Goal: Task Accomplishment & Management: Complete application form

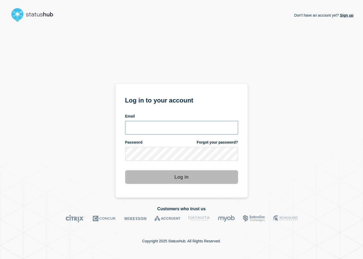
type input "[PERSON_NAME][EMAIL_ADDRESS][PERSON_NAME][DOMAIN_NAME]"
click at [175, 175] on button "Log in" at bounding box center [181, 177] width 113 height 14
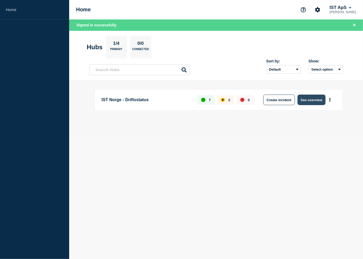
click at [308, 101] on button "See overview" at bounding box center [311, 100] width 28 height 11
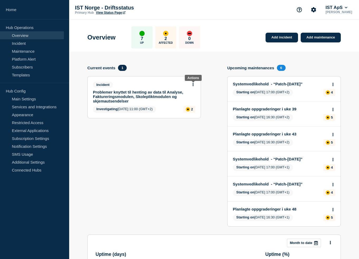
click at [193, 85] on icon at bounding box center [192, 84] width 1 height 3
click at [193, 103] on link "Update incident" at bounding box center [193, 104] width 26 height 4
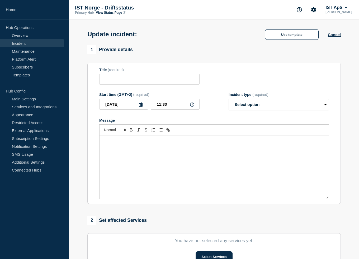
type input "Problemer knyttet til henting av data til Analyse, Faktureringsmodulen, Skolepl…"
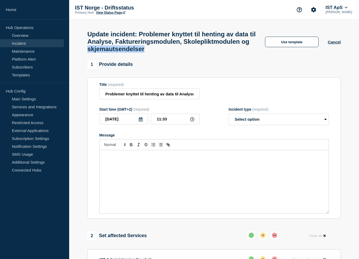
drag, startPoint x: 229, startPoint y: 56, endPoint x: 164, endPoint y: 51, distance: 65.1
click at [164, 51] on h1 "Update incident: Problemer knyttet til henting av data til Analyse, Fakturering…" at bounding box center [171, 42] width 168 height 22
copy h1 "skjemautsendelser"
click at [255, 120] on select "Select option Investigating Identified Monitoring Resolved" at bounding box center [278, 120] width 100 height 12
select select "resolved"
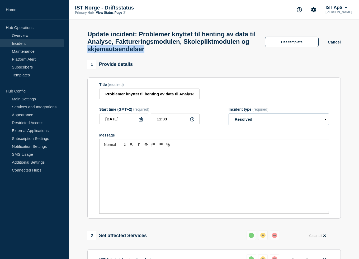
click at [228, 118] on select "Select option Investigating Identified Monitoring Resolved" at bounding box center [278, 120] width 100 height 12
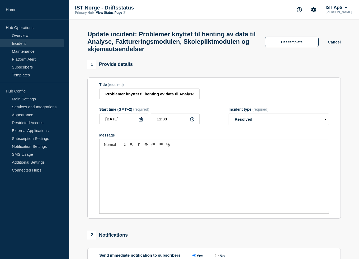
click at [224, 169] on div "Message" at bounding box center [213, 181] width 229 height 63
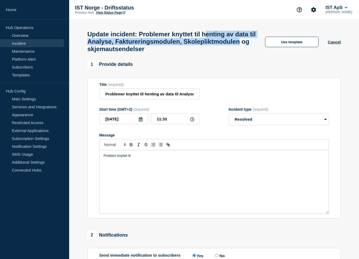
drag, startPoint x: 223, startPoint y: 35, endPoint x: 150, endPoint y: 53, distance: 75.4
click at [150, 53] on h1 "Update incident: Problemer knyttet til henting av data til Analyse, Fakturering…" at bounding box center [171, 42] width 168 height 22
copy h1 "enting av data til Analyse, Faktureringsmodulen, Skolepliktmodulen"
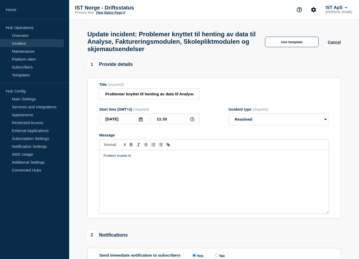
click at [149, 158] on p "Problem knyttet til" at bounding box center [213, 156] width 221 height 5
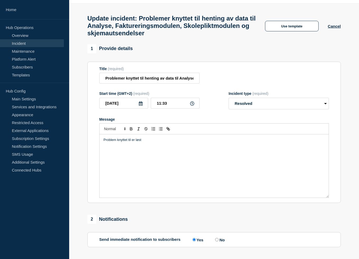
scroll to position [113, 0]
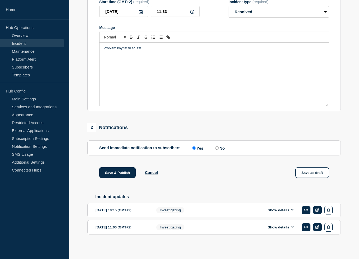
click at [221, 147] on label "No" at bounding box center [219, 148] width 11 height 5
click at [218, 147] on input "No" at bounding box center [216, 147] width 3 height 3
radio input "true"
radio input "false"
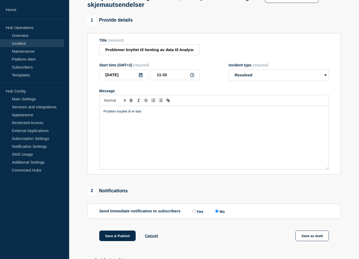
scroll to position [0, 0]
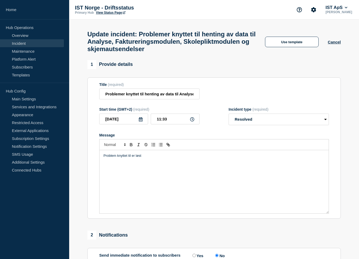
click at [193, 53] on h1 "Update incident: Problemer knyttet til henting av data til Analyse, Fakturering…" at bounding box center [171, 42] width 168 height 22
copy h1 "skjemautsendelser"
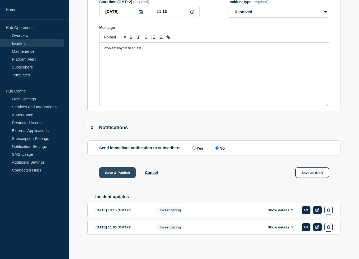
click at [111, 171] on button "Save & Publish" at bounding box center [117, 173] width 36 height 11
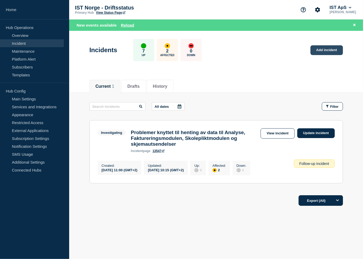
click at [333, 49] on link "Add incident" at bounding box center [326, 50] width 32 height 10
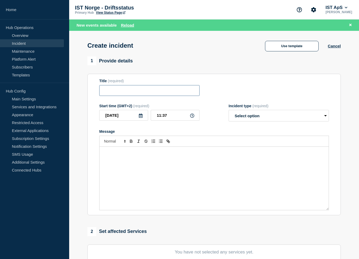
click at [146, 96] on input "Title" at bounding box center [149, 90] width 100 height 11
paste input "skjemautsendelser"
type input "Problemer knyttet til skjemautsendelser"
click at [198, 155] on p "Message" at bounding box center [213, 152] width 221 height 5
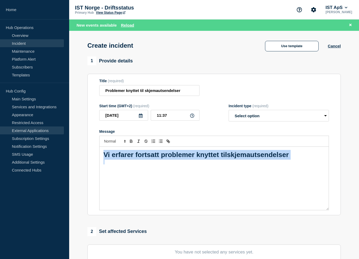
drag, startPoint x: 188, startPoint y: 179, endPoint x: 63, endPoint y: 129, distance: 135.1
click at [63, 129] on div "Home Hub Operations Overview Incident Maintenance Platform Alert Subscribers Te…" at bounding box center [179, 190] width 359 height 380
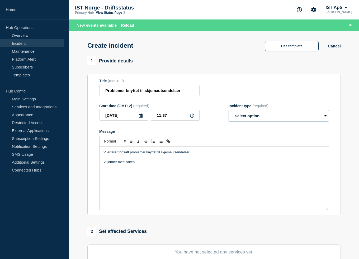
drag, startPoint x: 272, startPoint y: 119, endPoint x: 273, endPoint y: 122, distance: 2.8
click at [272, 119] on select "Select option Investigating Identified Monitoring" at bounding box center [278, 116] width 100 height 12
select select "investigating"
click at [228, 112] on select "Select option Investigating Identified Monitoring" at bounding box center [278, 116] width 100 height 12
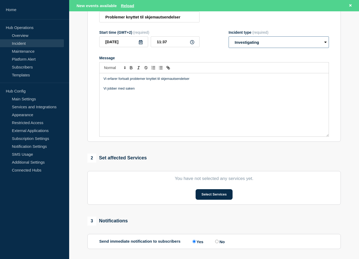
scroll to position [106, 0]
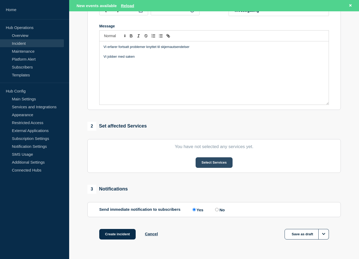
click at [208, 168] on button "Select Services" at bounding box center [213, 163] width 37 height 11
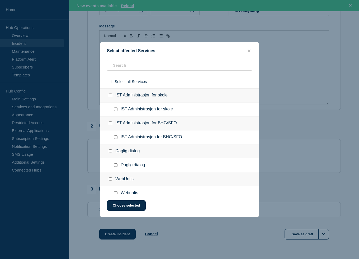
click at [112, 96] on input "IST Administrasjon for skole checkbox" at bounding box center [110, 95] width 3 height 3
checkbox input "true"
click at [111, 123] on input "IST Administrasjon for BHG/SFO checkbox" at bounding box center [110, 123] width 3 height 3
checkbox input "true"
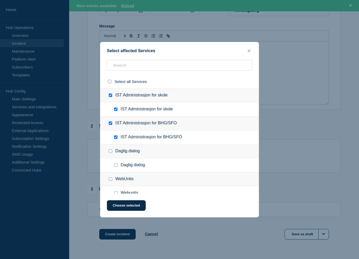
checkbox input "true"
click at [126, 206] on button "Choose selected" at bounding box center [126, 206] width 39 height 11
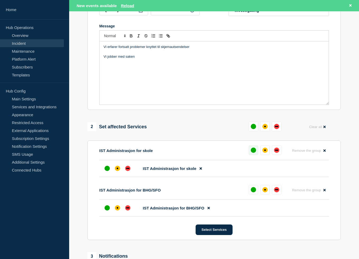
click at [253, 153] on div "up" at bounding box center [253, 150] width 5 height 5
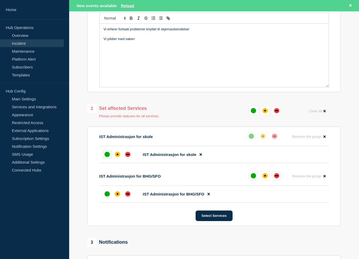
scroll to position [132, 0]
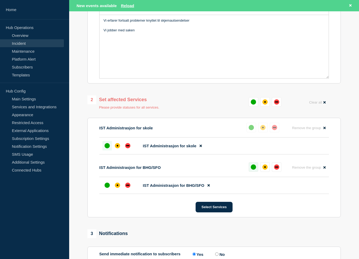
click at [252, 170] on div "up" at bounding box center [253, 167] width 5 height 5
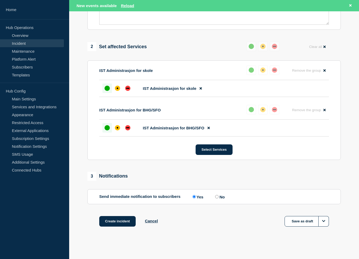
scroll to position [190, 0]
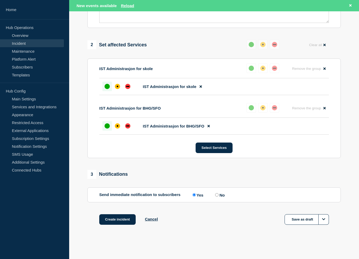
click at [223, 195] on label "No" at bounding box center [219, 195] width 11 height 5
click at [218, 195] on input "No" at bounding box center [216, 194] width 3 height 3
radio input "true"
radio input "false"
click at [113, 221] on button "Create incident" at bounding box center [117, 219] width 36 height 11
